Goal: Check status: Check status

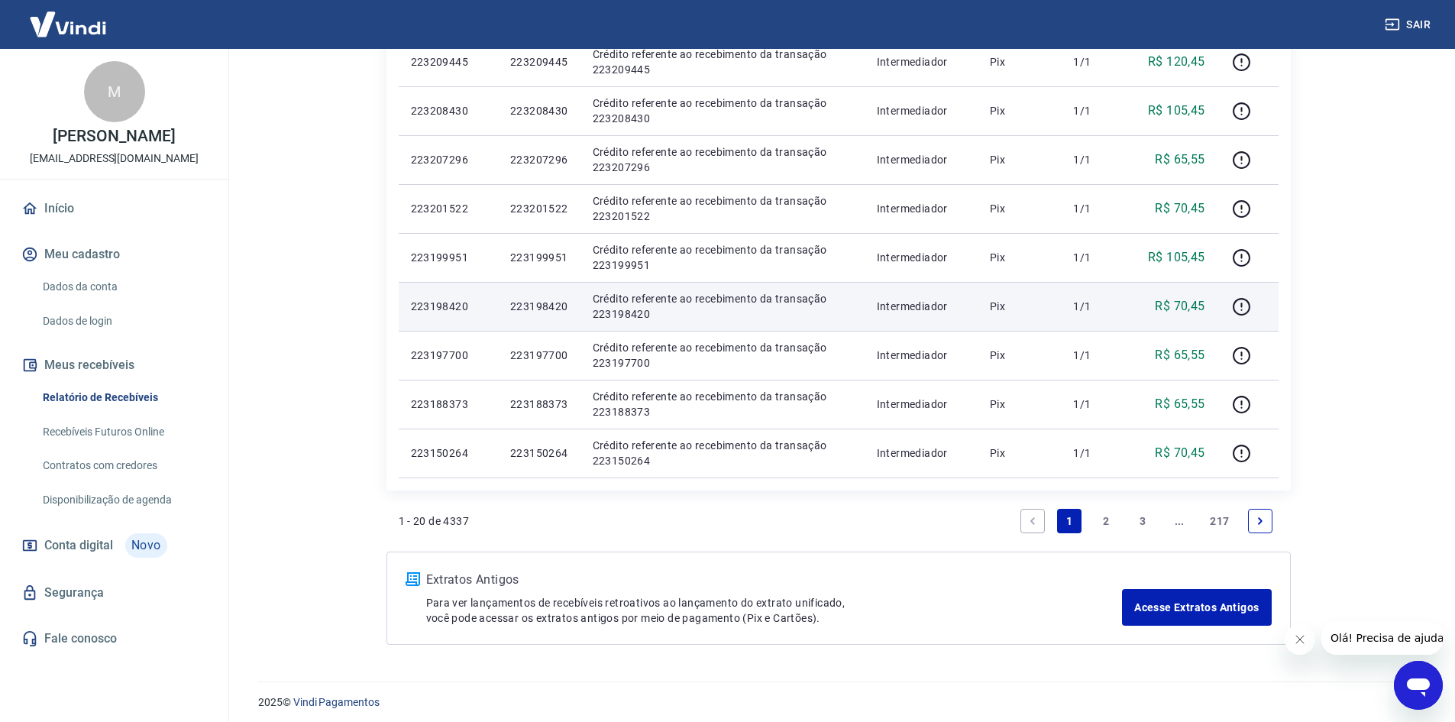
scroll to position [966, 0]
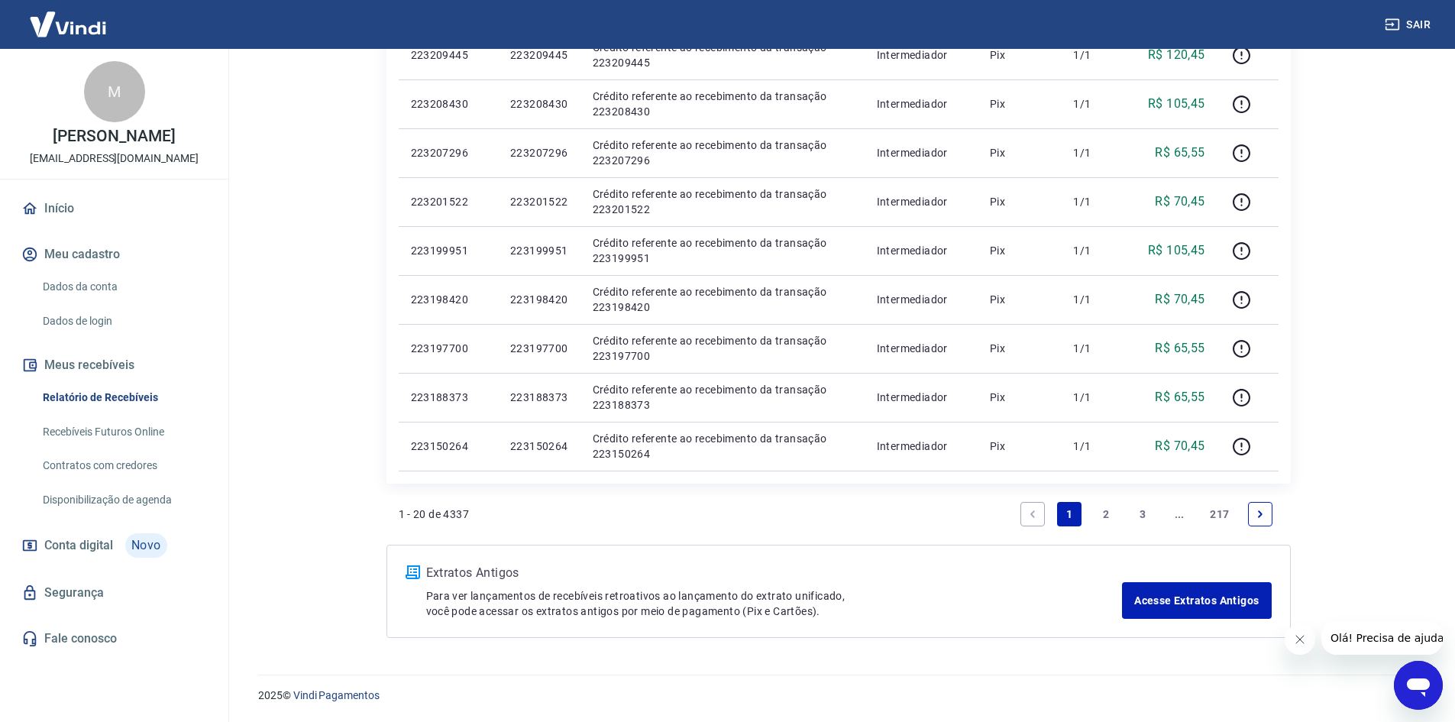
drag, startPoint x: 1296, startPoint y: 641, endPoint x: 1291, endPoint y: 633, distance: 8.9
click at [1296, 641] on icon "Fechar mensagem da empresa" at bounding box center [1299, 639] width 12 height 12
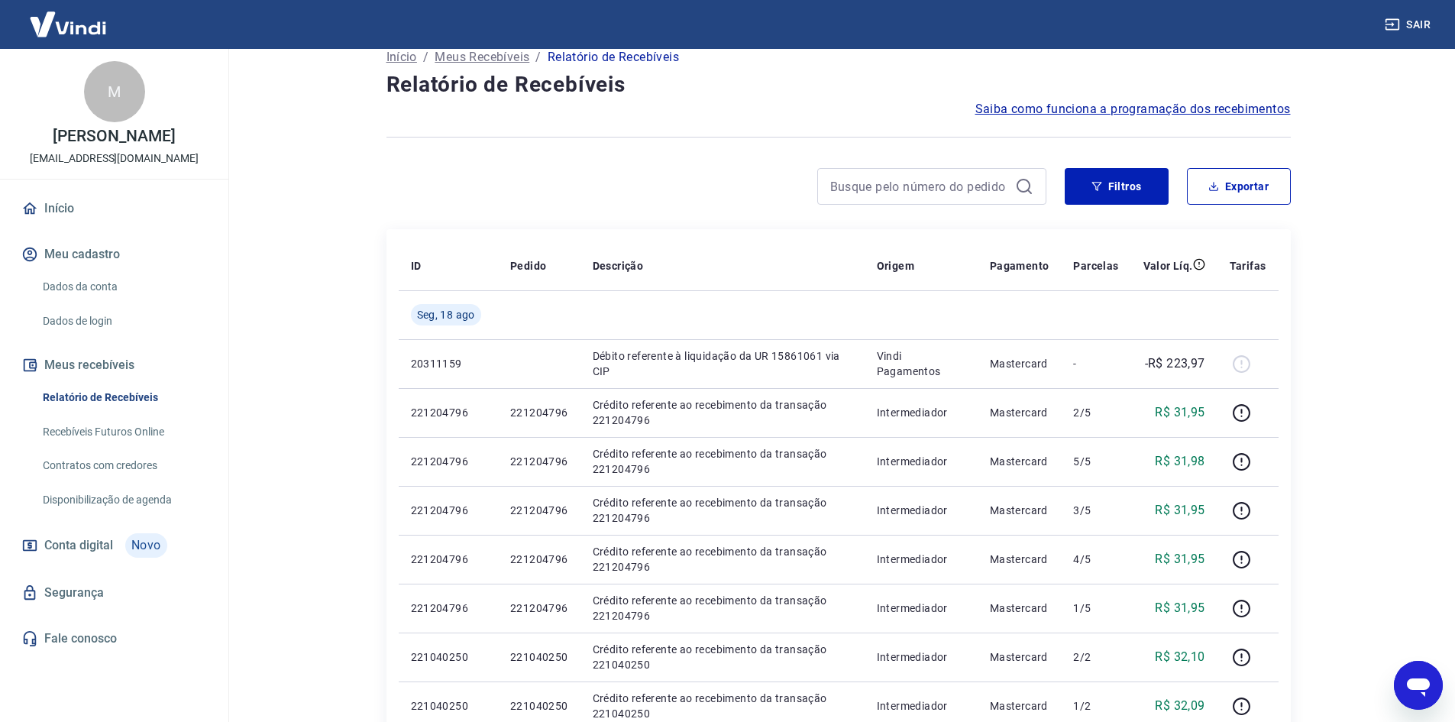
scroll to position [0, 0]
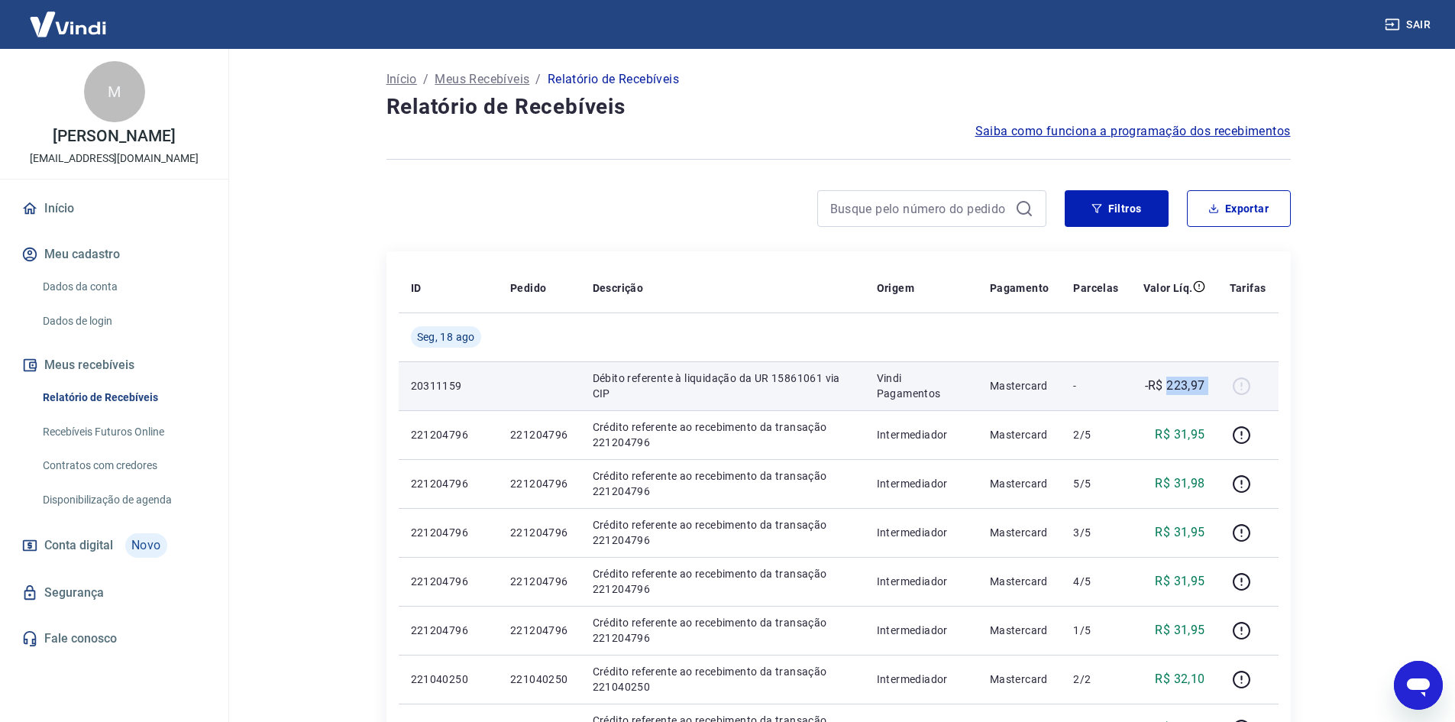
drag, startPoint x: 1171, startPoint y: 383, endPoint x: 1235, endPoint y: 383, distance: 64.2
click at [1235, 383] on tr "20311159 Débito referente à liquidação da UR 15861061 via CIP Vindi Pagamentos …" at bounding box center [839, 385] width 880 height 49
click at [1250, 386] on div at bounding box center [1248, 386] width 37 height 24
drag, startPoint x: 1168, startPoint y: 383, endPoint x: 1205, endPoint y: 383, distance: 36.7
click at [1205, 383] on p "-R$ 223,97" at bounding box center [1175, 386] width 60 height 18
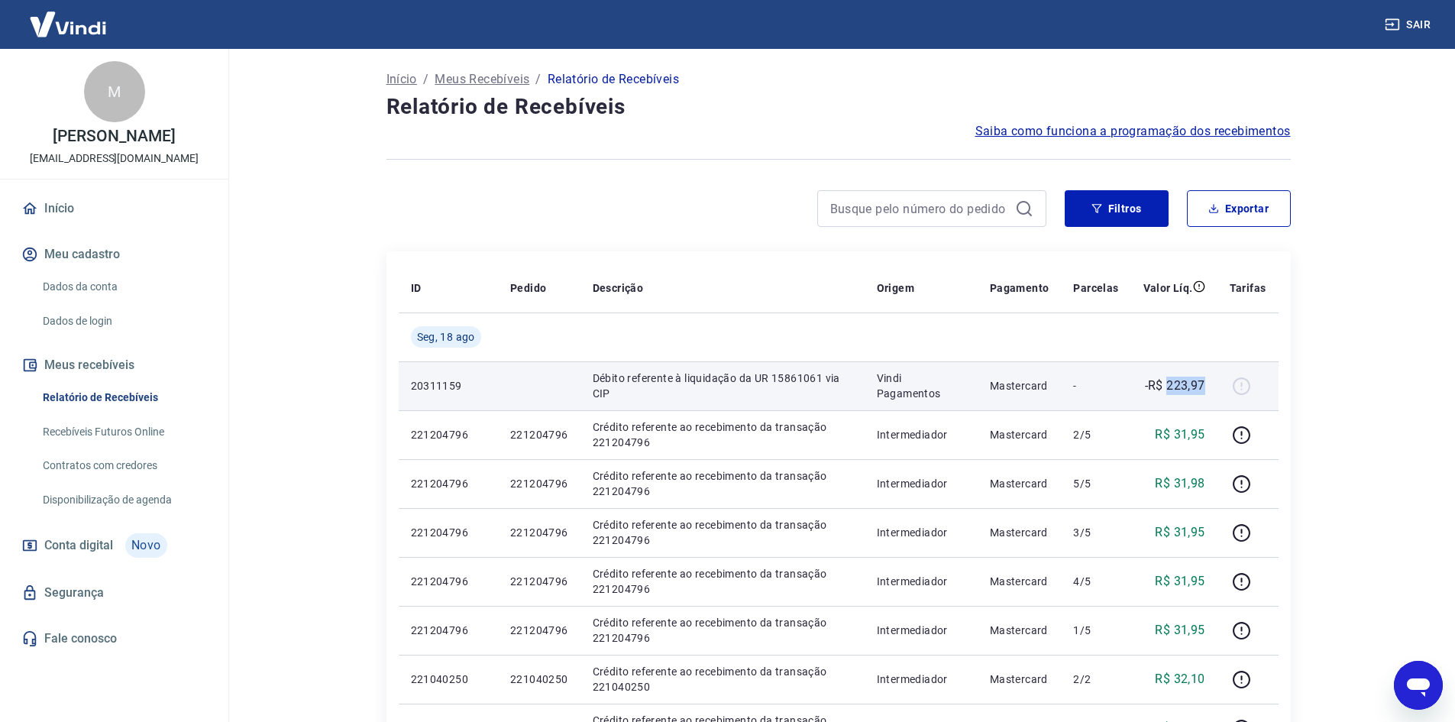
click at [1167, 383] on p "-R$ 223,97" at bounding box center [1175, 386] width 60 height 18
click at [1157, 381] on p "-R$ 223,97" at bounding box center [1175, 386] width 60 height 18
click at [1162, 387] on p "-R$ 223,97" at bounding box center [1175, 386] width 60 height 18
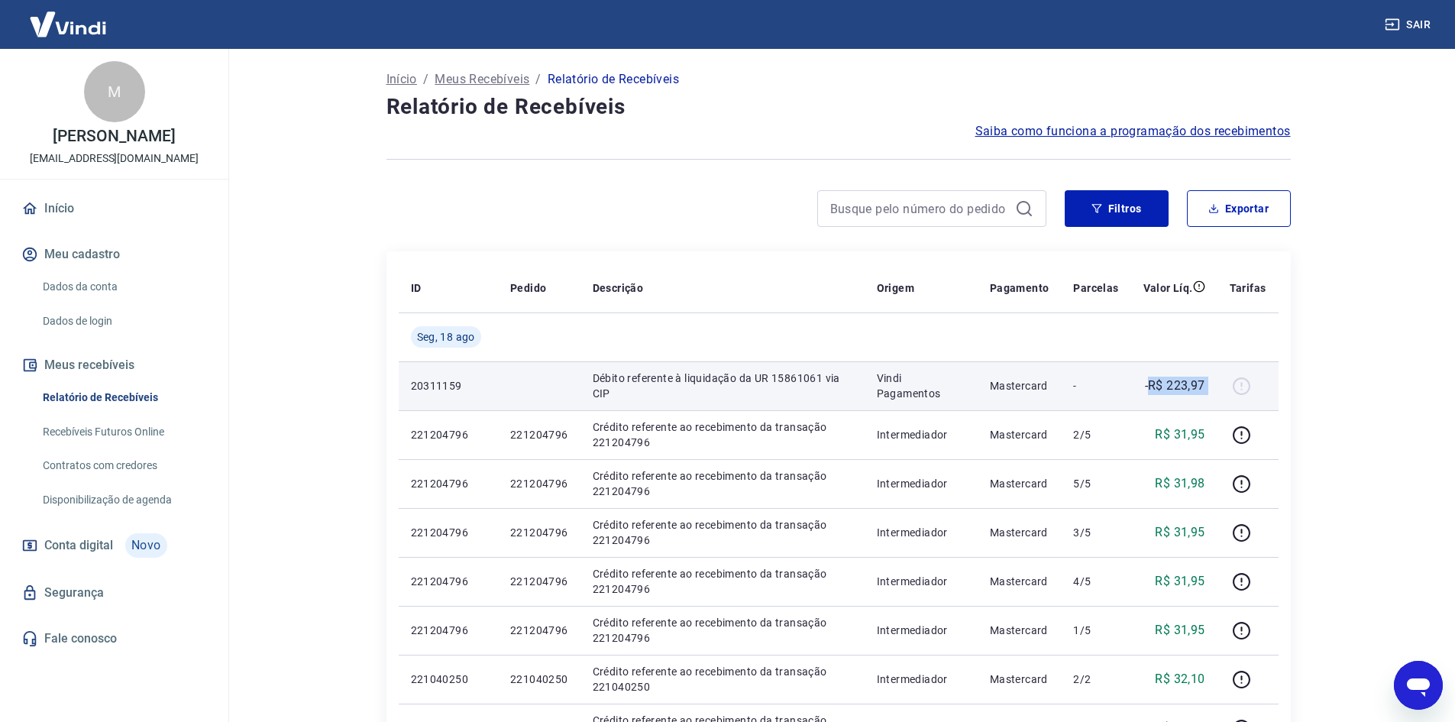
click at [1231, 384] on tr "20311159 Débito referente à liquidação da UR 15861061 via CIP Vindi Pagamentos …" at bounding box center [839, 385] width 880 height 49
click at [1203, 380] on p "-R$ 223,97" at bounding box center [1175, 386] width 60 height 18
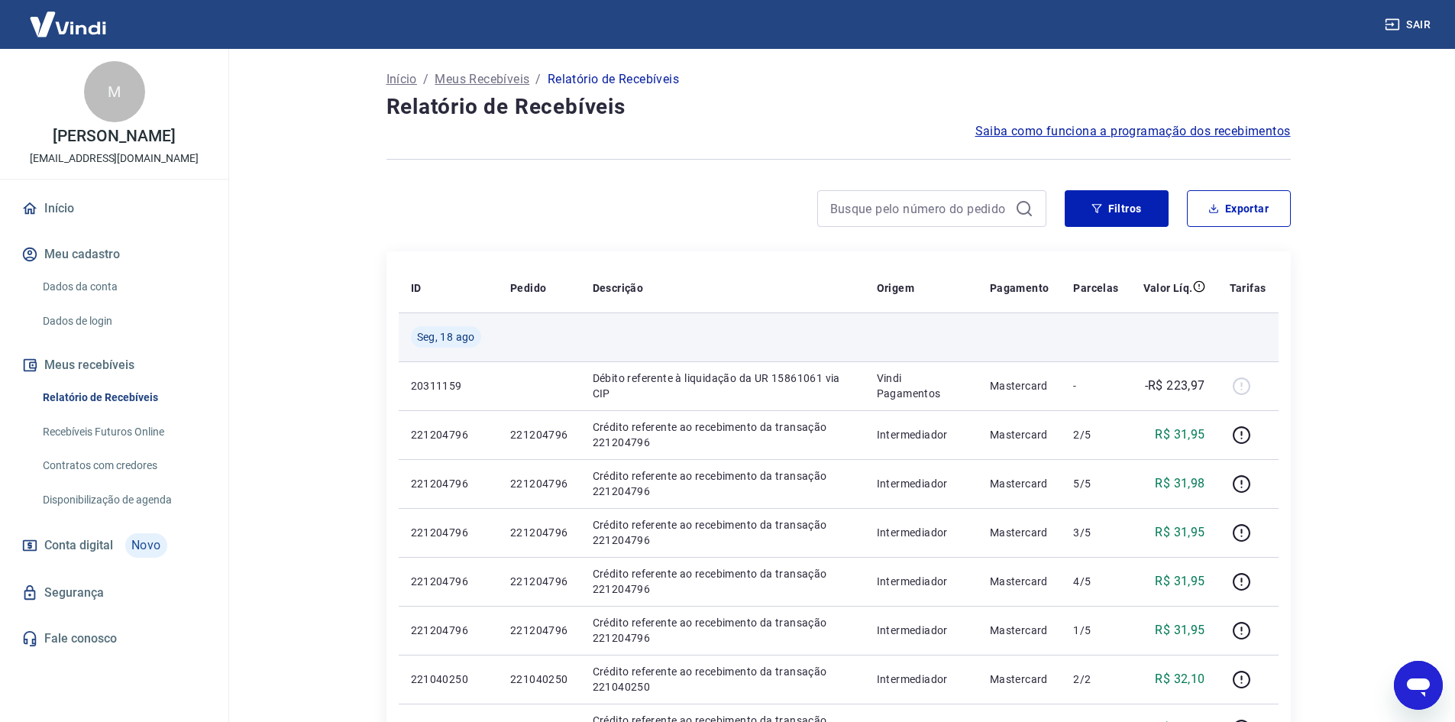
click at [451, 337] on span "Seg, 18 ago" at bounding box center [446, 336] width 58 height 15
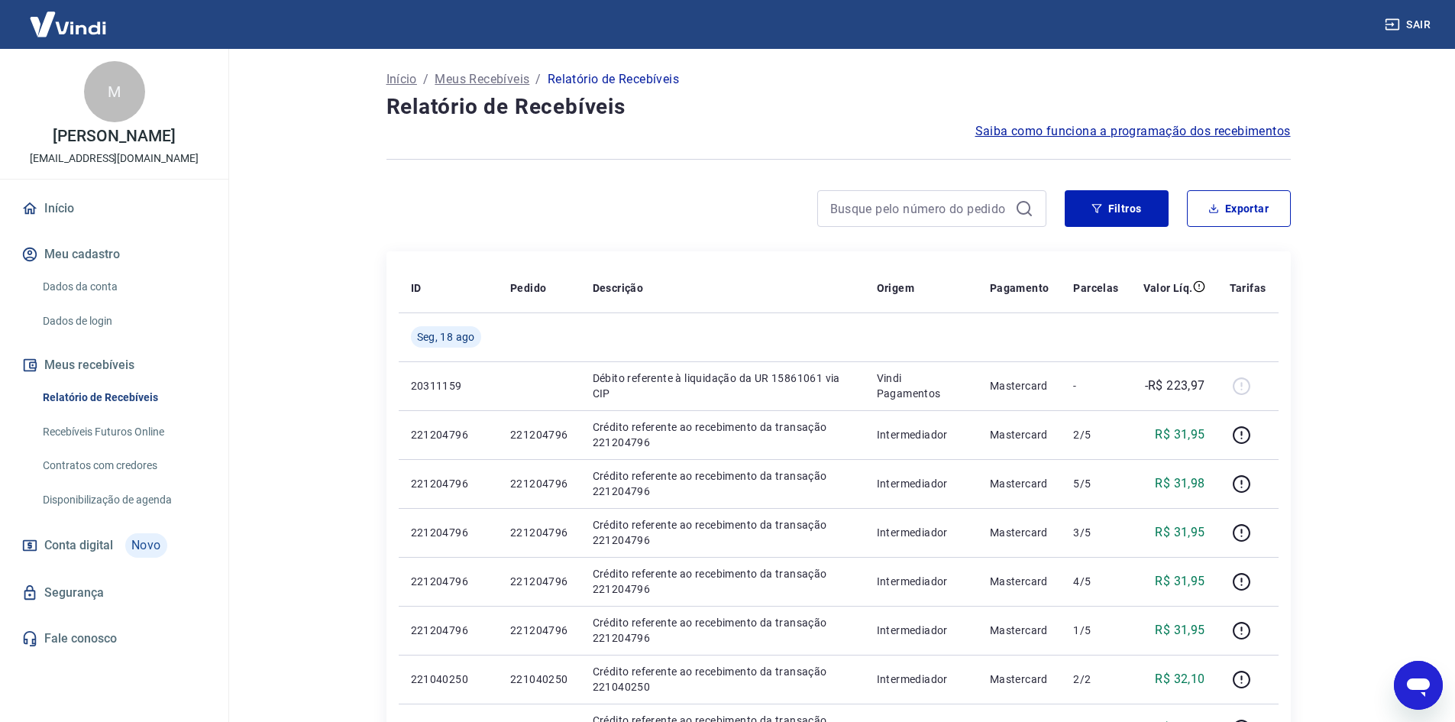
click at [1069, 134] on span "Saiba como funciona a programação dos recebimentos" at bounding box center [1132, 131] width 315 height 18
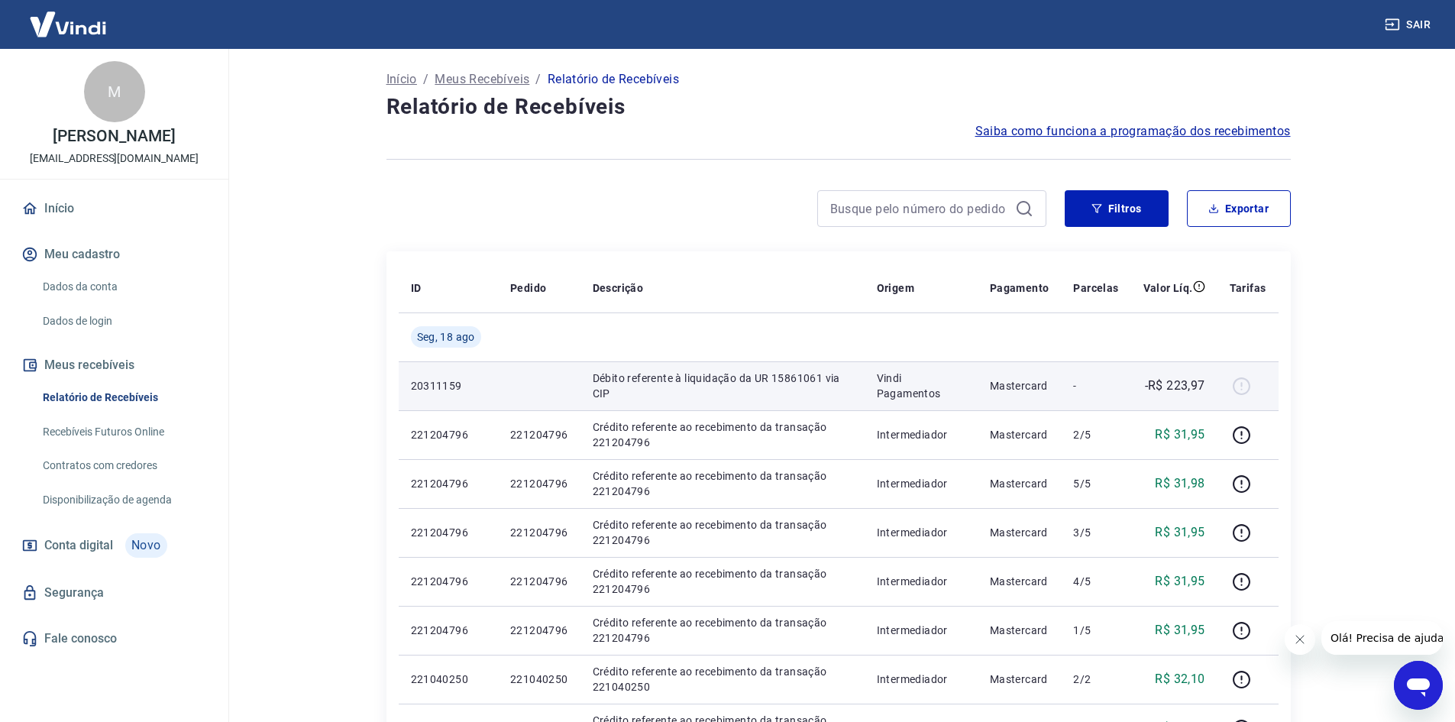
click at [1247, 386] on div at bounding box center [1248, 386] width 37 height 24
click at [425, 389] on p "20311159" at bounding box center [448, 385] width 75 height 15
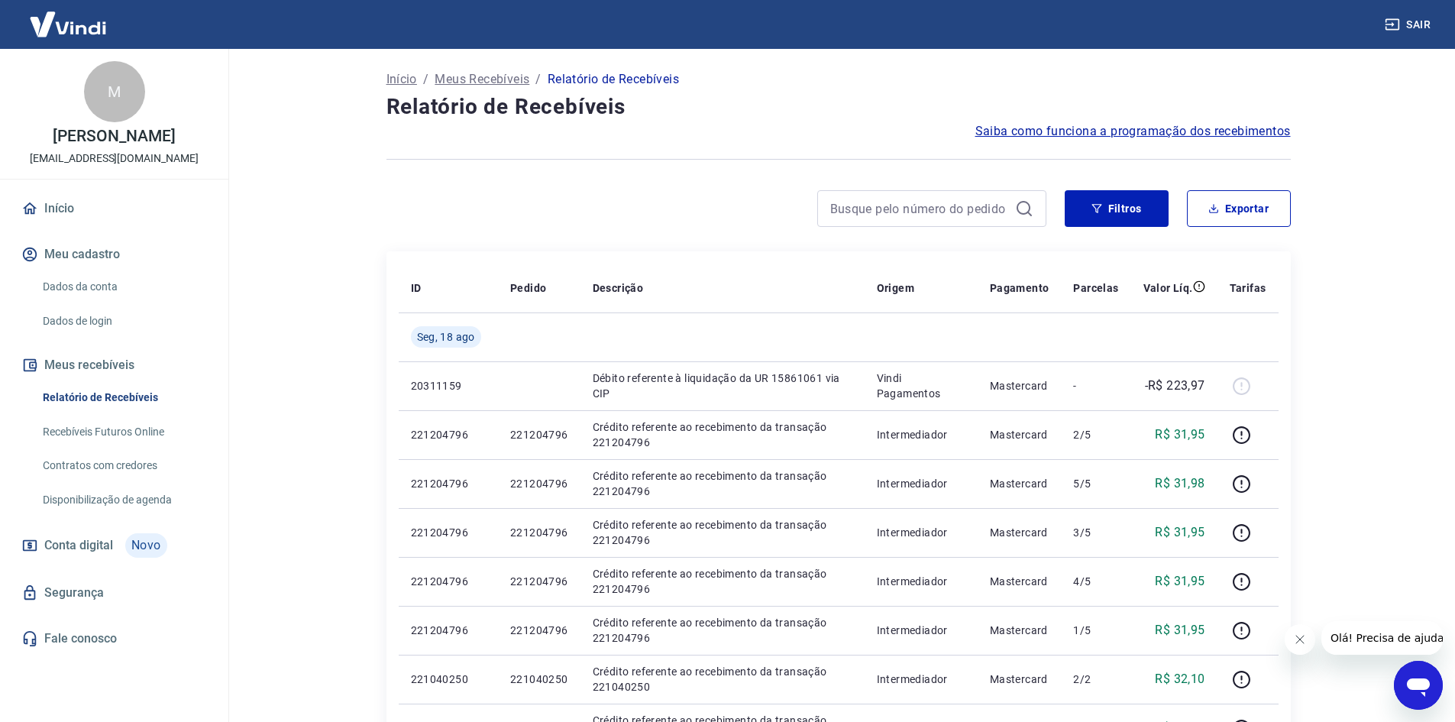
click at [121, 448] on link "Recebíveis Futuros Online" at bounding box center [123, 431] width 173 height 31
